Goal: Navigation & Orientation: Find specific page/section

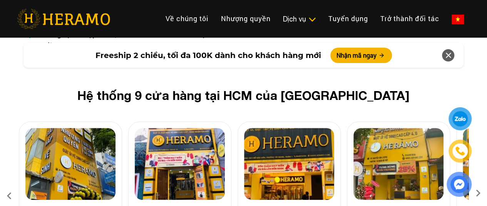
scroll to position [3078, 0]
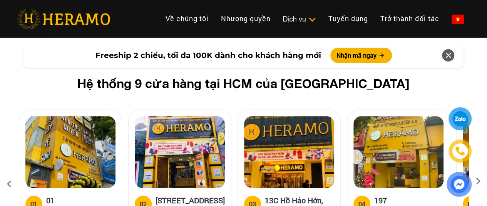
click at [479, 182] on icon at bounding box center [478, 184] width 14 height 5
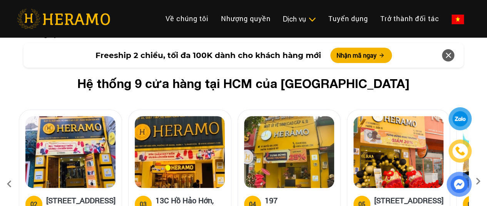
click at [479, 182] on icon at bounding box center [478, 184] width 14 height 5
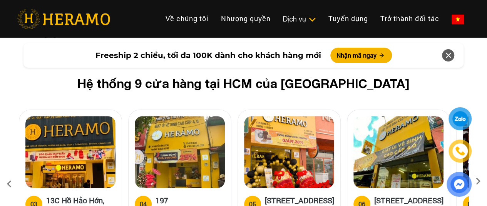
click at [479, 182] on icon at bounding box center [478, 184] width 14 height 5
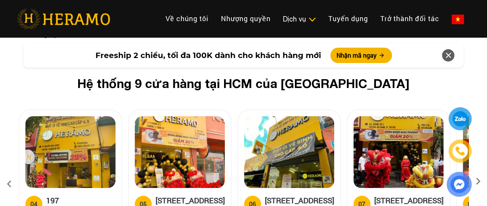
click at [479, 182] on icon at bounding box center [478, 184] width 14 height 5
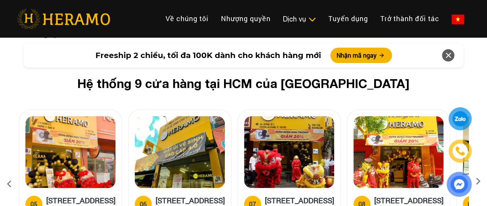
click at [479, 182] on icon at bounding box center [478, 184] width 14 height 5
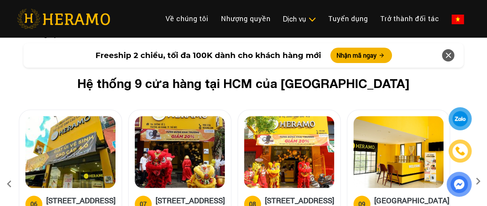
click at [479, 182] on icon at bounding box center [478, 184] width 14 height 5
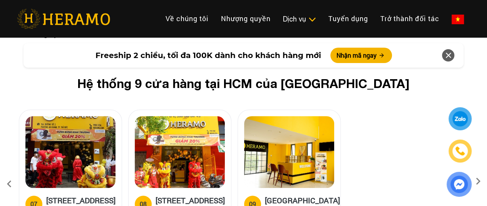
click at [479, 182] on icon at bounding box center [478, 184] width 14 height 5
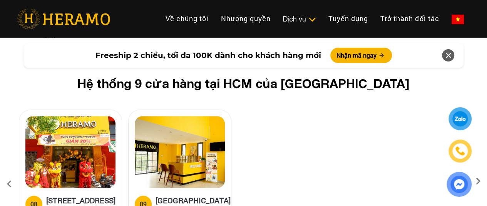
click at [479, 182] on icon at bounding box center [478, 184] width 14 height 5
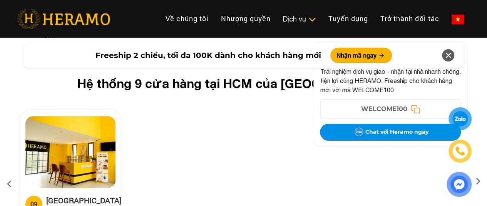
click at [6, 174] on icon at bounding box center [9, 184] width 14 height 21
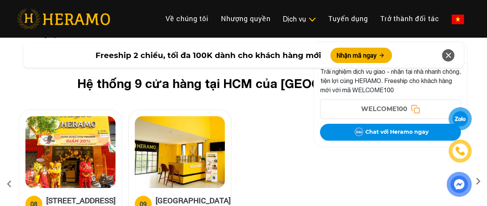
click at [6, 174] on icon at bounding box center [9, 184] width 14 height 21
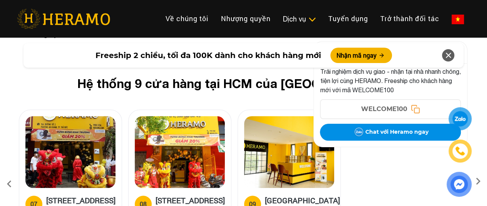
click at [6, 174] on icon at bounding box center [9, 184] width 14 height 21
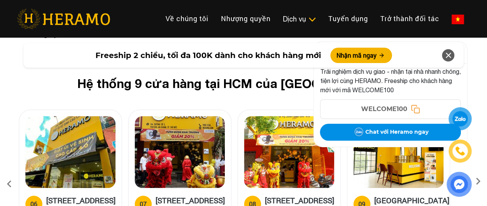
click at [6, 174] on icon at bounding box center [9, 184] width 14 height 21
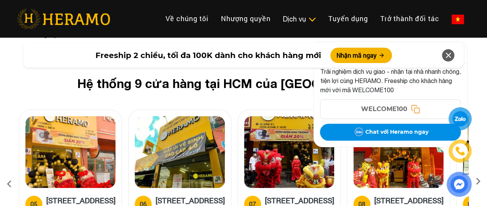
click at [6, 174] on icon at bounding box center [9, 184] width 14 height 21
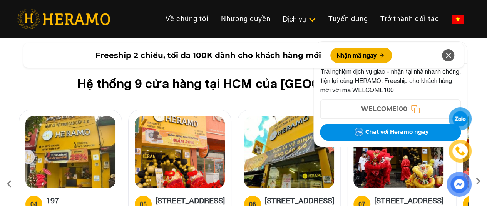
click at [6, 174] on icon at bounding box center [9, 184] width 14 height 21
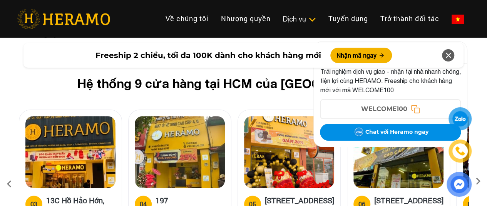
click at [6, 174] on icon at bounding box center [9, 184] width 14 height 21
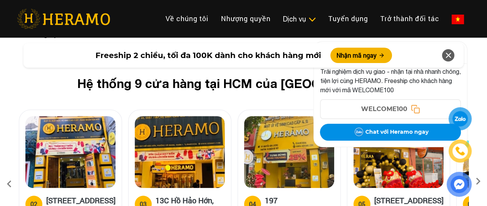
click at [6, 174] on icon at bounding box center [9, 184] width 14 height 21
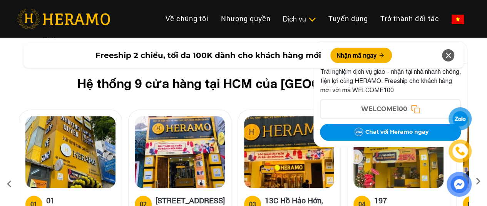
click at [6, 174] on icon at bounding box center [9, 184] width 14 height 21
